Goal: Use online tool/utility: Use online tool/utility

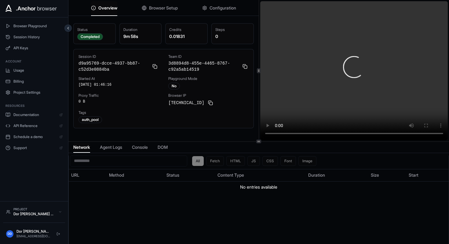
click at [259, 142] on icon at bounding box center [258, 141] width 3 height 3
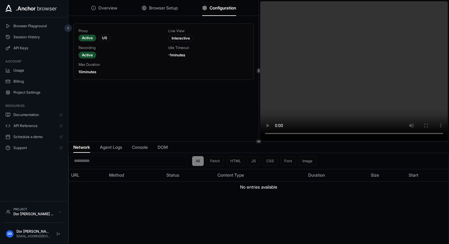
click at [226, 9] on span "Configuration" at bounding box center [223, 8] width 27 height 6
click at [163, 6] on span "Browser Setup" at bounding box center [163, 8] width 29 height 6
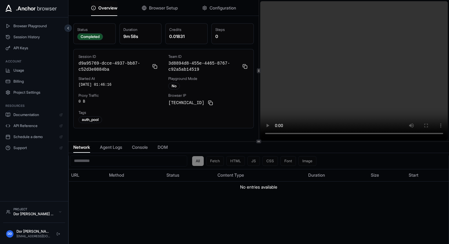
click at [110, 9] on span "Overview" at bounding box center [107, 8] width 19 height 6
click at [219, 6] on span "Configuration" at bounding box center [223, 8] width 27 height 6
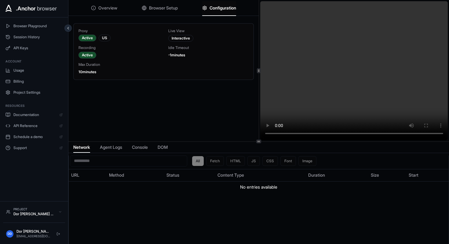
click at [157, 6] on span "Browser Setup" at bounding box center [163, 8] width 29 height 6
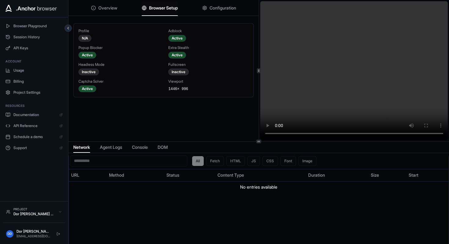
click at [107, 12] on button "Overview" at bounding box center [104, 7] width 26 height 13
click at [157, 8] on span "Browser Setup" at bounding box center [163, 8] width 29 height 6
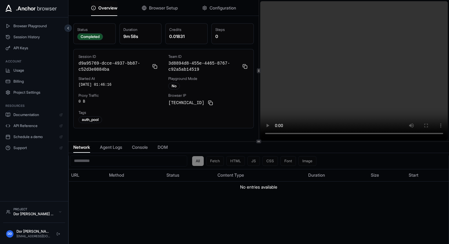
click at [111, 7] on span "Overview" at bounding box center [107, 8] width 19 height 6
click at [165, 8] on span "Browser Setup" at bounding box center [163, 8] width 29 height 6
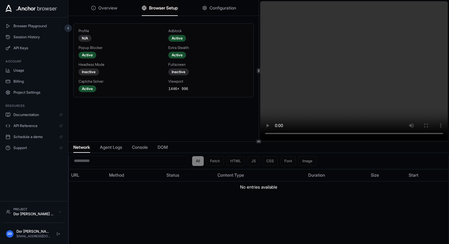
click at [114, 9] on span "Overview" at bounding box center [107, 8] width 19 height 6
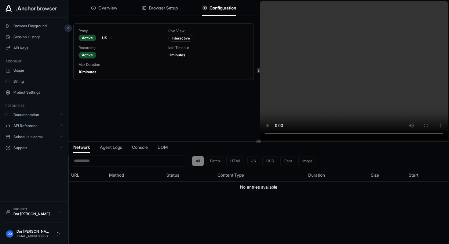
click at [217, 6] on span "Configuration" at bounding box center [223, 8] width 27 height 6
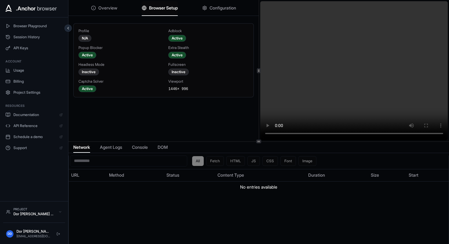
click at [159, 7] on span "Browser Setup" at bounding box center [163, 8] width 29 height 6
click at [115, 8] on div "Overview Browser Setup Configuration" at bounding box center [163, 8] width 190 height 16
click at [104, 12] on button "Overview" at bounding box center [104, 7] width 26 height 13
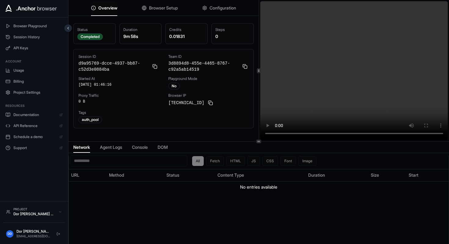
click at [175, 9] on span "Browser Setup" at bounding box center [163, 8] width 29 height 6
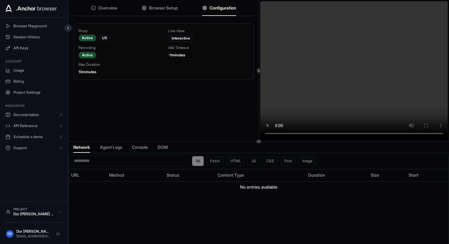
click at [208, 9] on button "Configuration" at bounding box center [219, 7] width 34 height 13
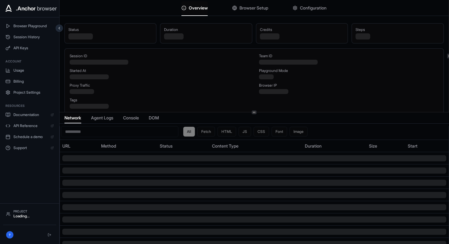
click at [260, 8] on span "Browser Setup" at bounding box center [254, 8] width 29 height 6
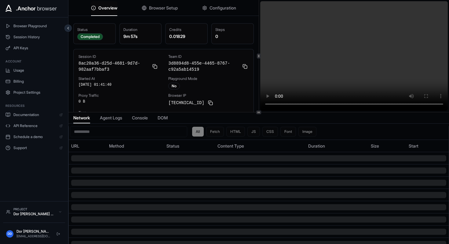
click at [157, 9] on span "Browser Setup" at bounding box center [163, 8] width 29 height 6
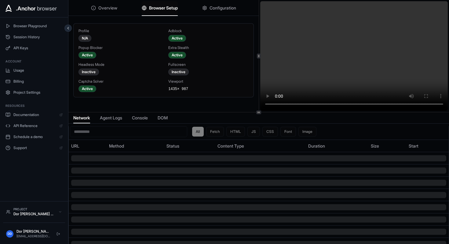
click at [220, 8] on span "Configuration" at bounding box center [223, 8] width 27 height 6
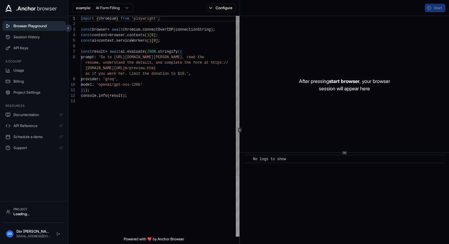
scroll to position [39, 0]
click at [115, 10] on html ".Anchor browser Browser Playground Session History API Keys Account Usage Billi…" at bounding box center [224, 122] width 449 height 244
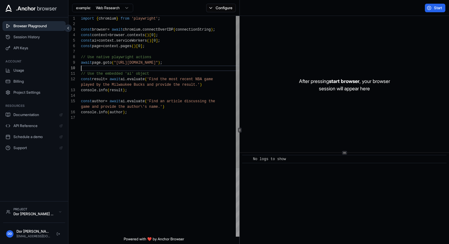
scroll to position [50, 0]
drag, startPoint x: 120, startPoint y: 70, endPoint x: 120, endPoint y: 154, distance: 84.1
click at [120, 154] on div "import { chromium } from 'playwright' ; const browser = await chromium . connec…" at bounding box center [160, 175] width 159 height 319
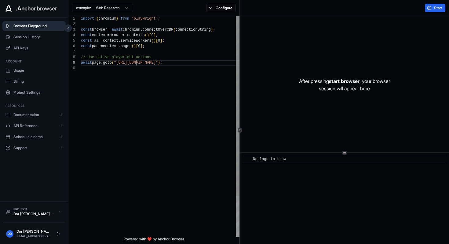
scroll to position [44, 0]
drag, startPoint x: 134, startPoint y: 62, endPoint x: 181, endPoint y: 61, distance: 47.7
click at [181, 61] on div "import { chromium } from 'playwright' ; const browser = await chromium . connec…" at bounding box center [160, 151] width 159 height 270
click at [223, 10] on button "Configure" at bounding box center [221, 8] width 30 height 9
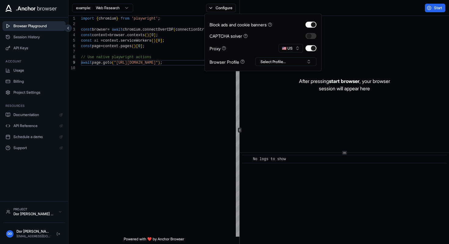
click at [354, 9] on div "Start" at bounding box center [344, 8] width 209 height 16
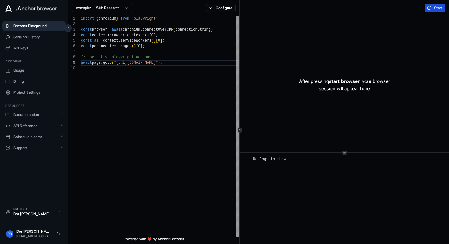
click at [435, 8] on span "Start" at bounding box center [438, 8] width 9 height 5
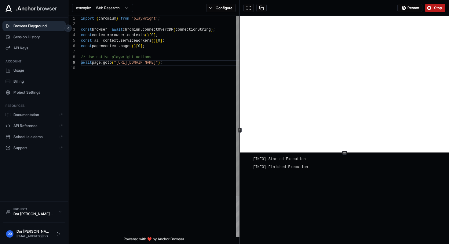
click at [148, 106] on div "import { chromium } from 'playwright' ; const browser = await chromium . connec…" at bounding box center [160, 151] width 159 height 270
type textarea "**********"
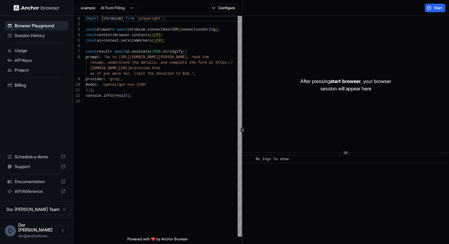
scroll to position [39, 0]
click at [400, 5] on div "Start" at bounding box center [346, 8] width 207 height 16
